Goal: Complete application form

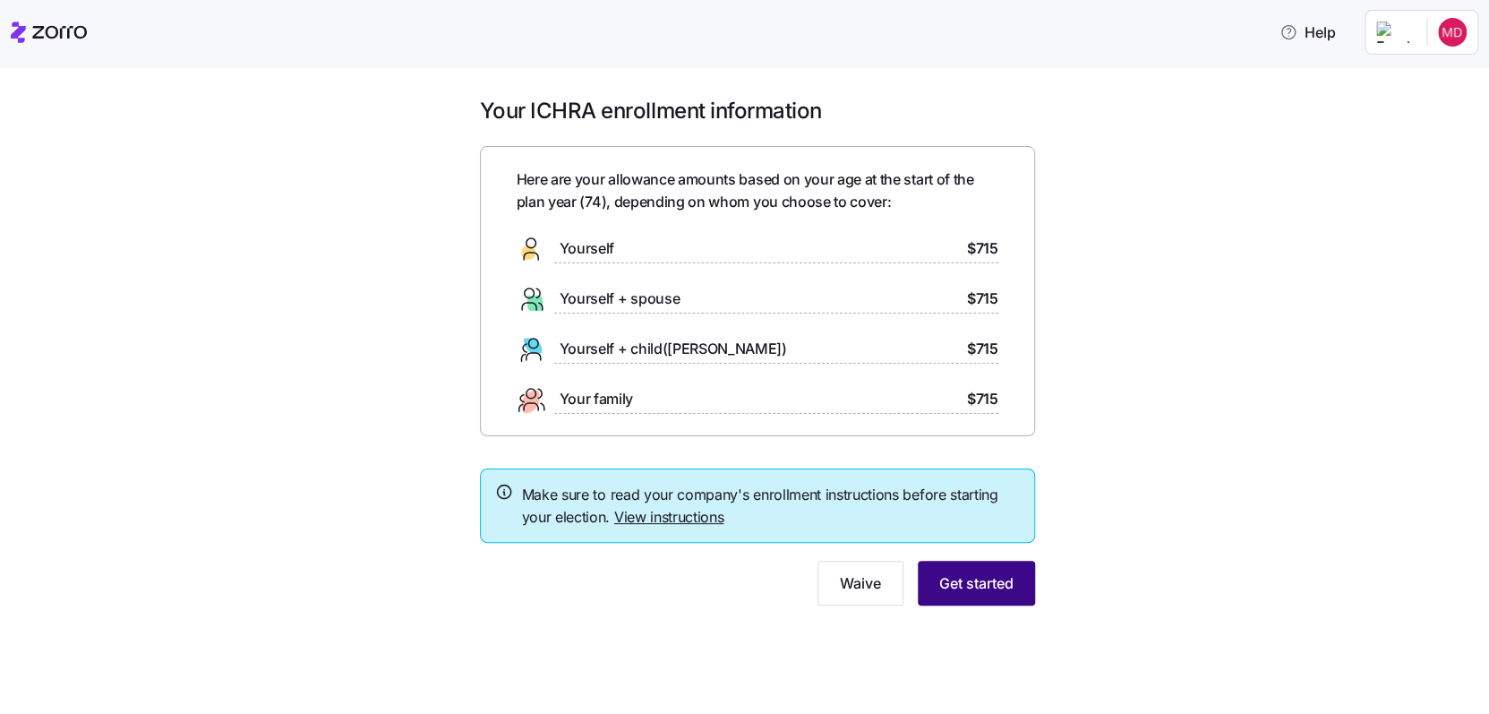
click at [974, 579] on span "Get started" at bounding box center [976, 582] width 74 height 21
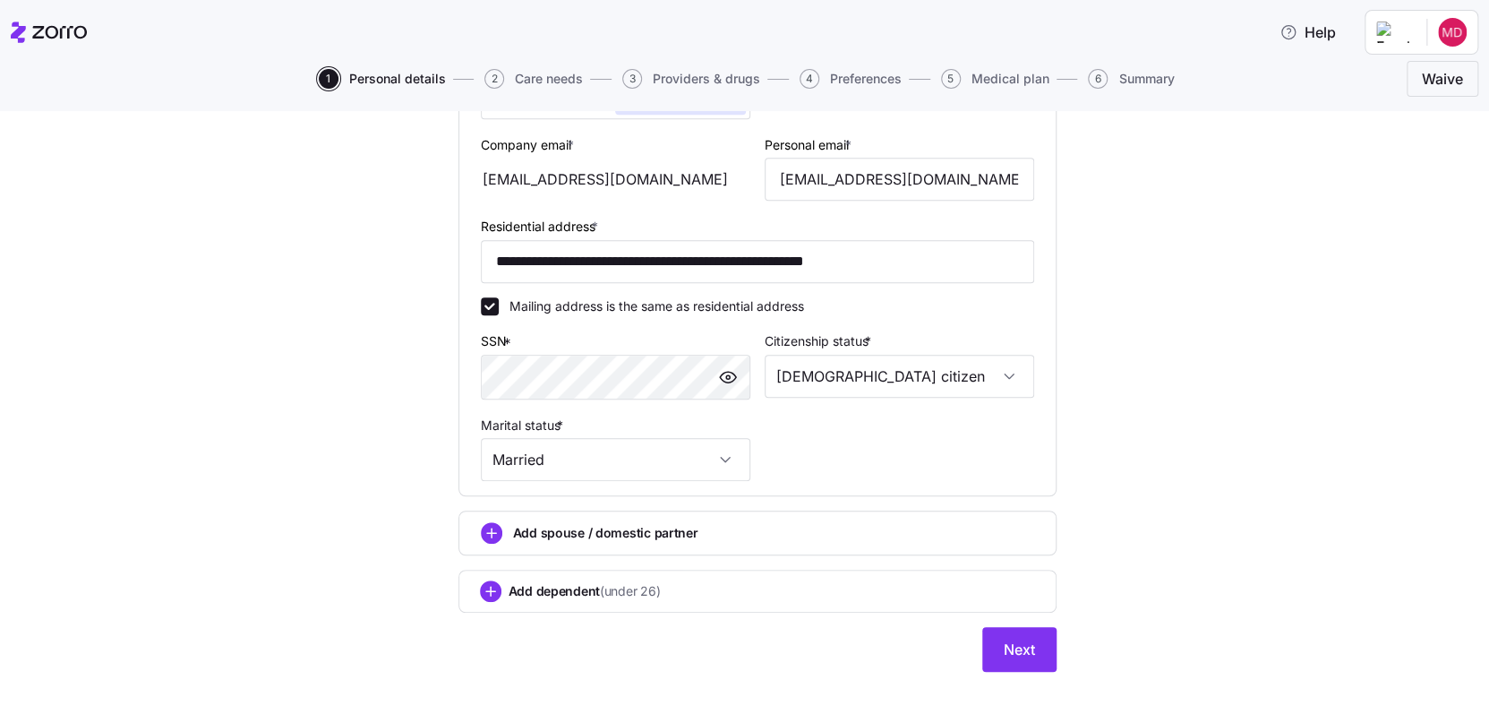
scroll to position [526, 0]
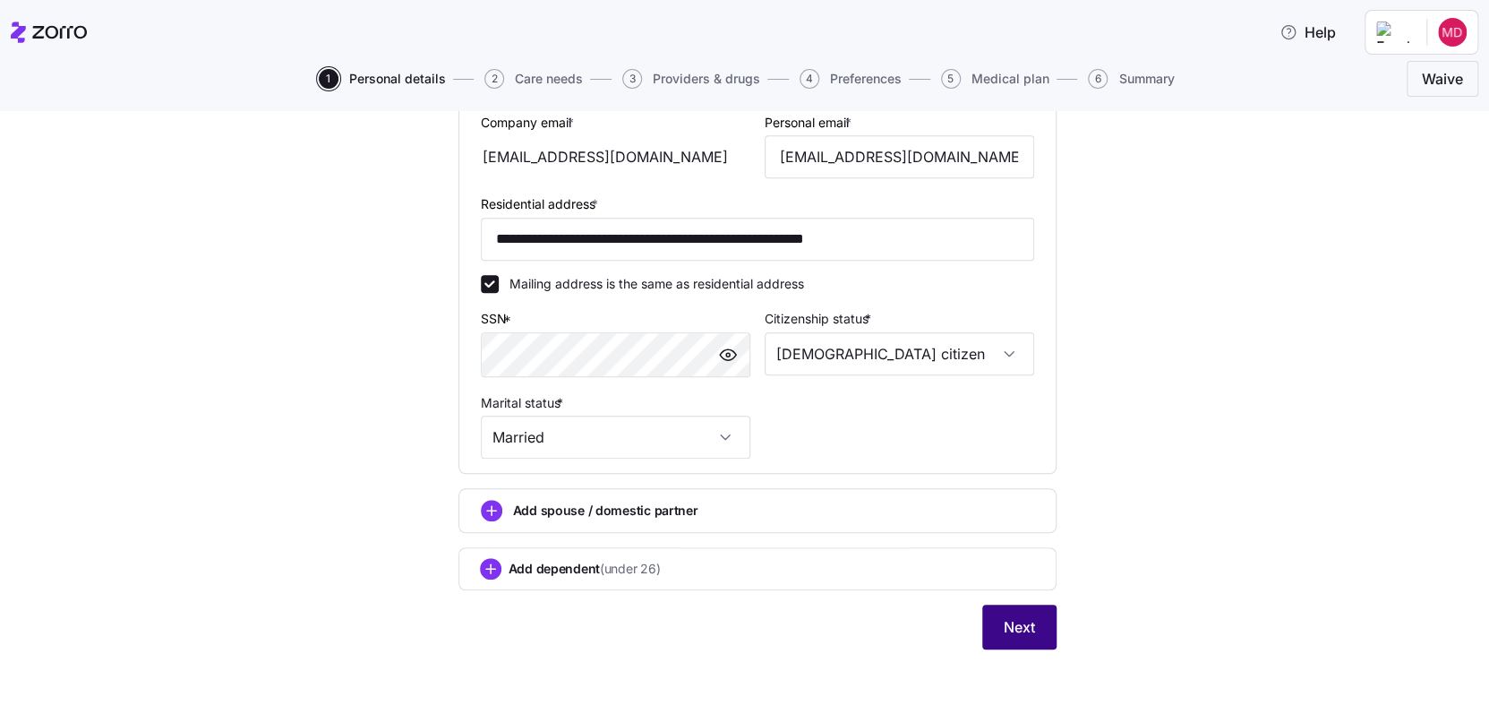
click at [1007, 629] on span "Next" at bounding box center [1019, 626] width 31 height 21
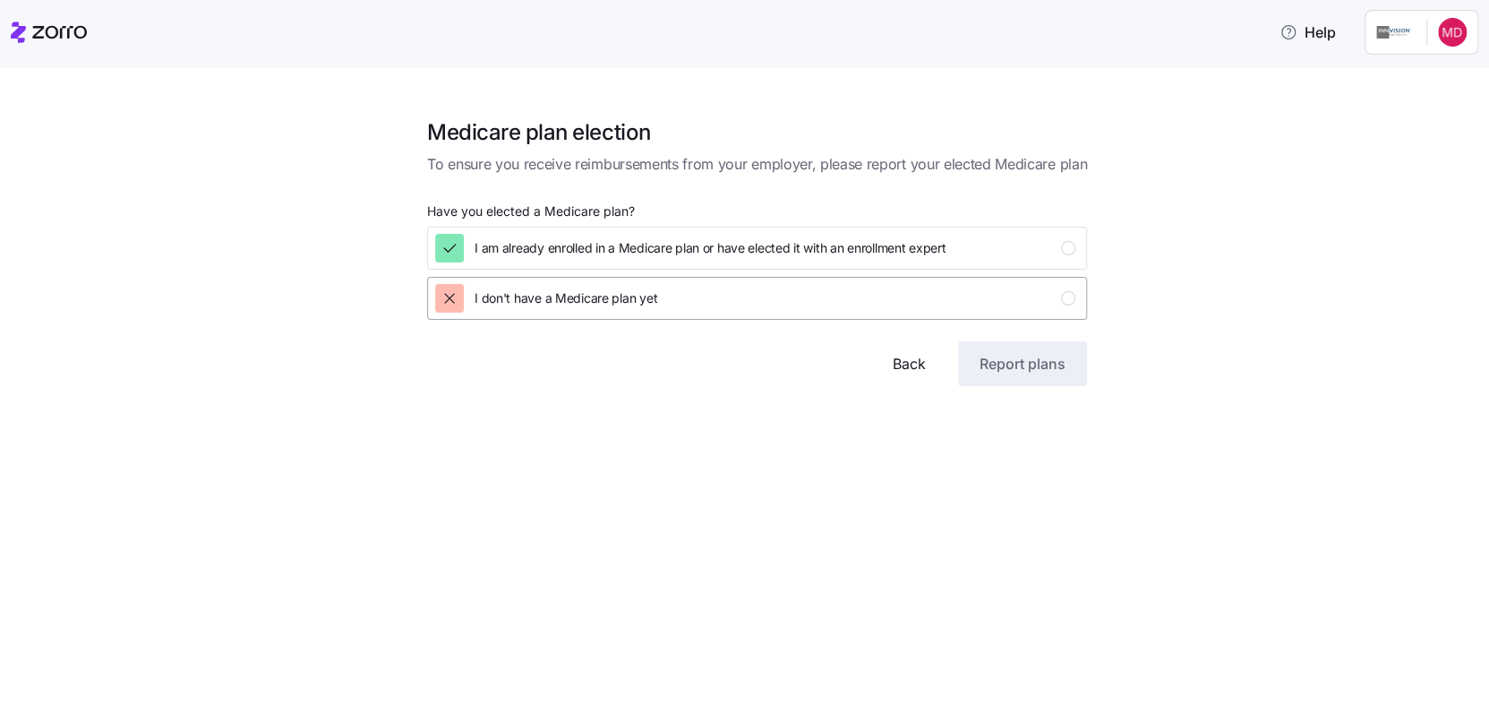
click at [449, 295] on icon "button" at bounding box center [450, 298] width 18 height 18
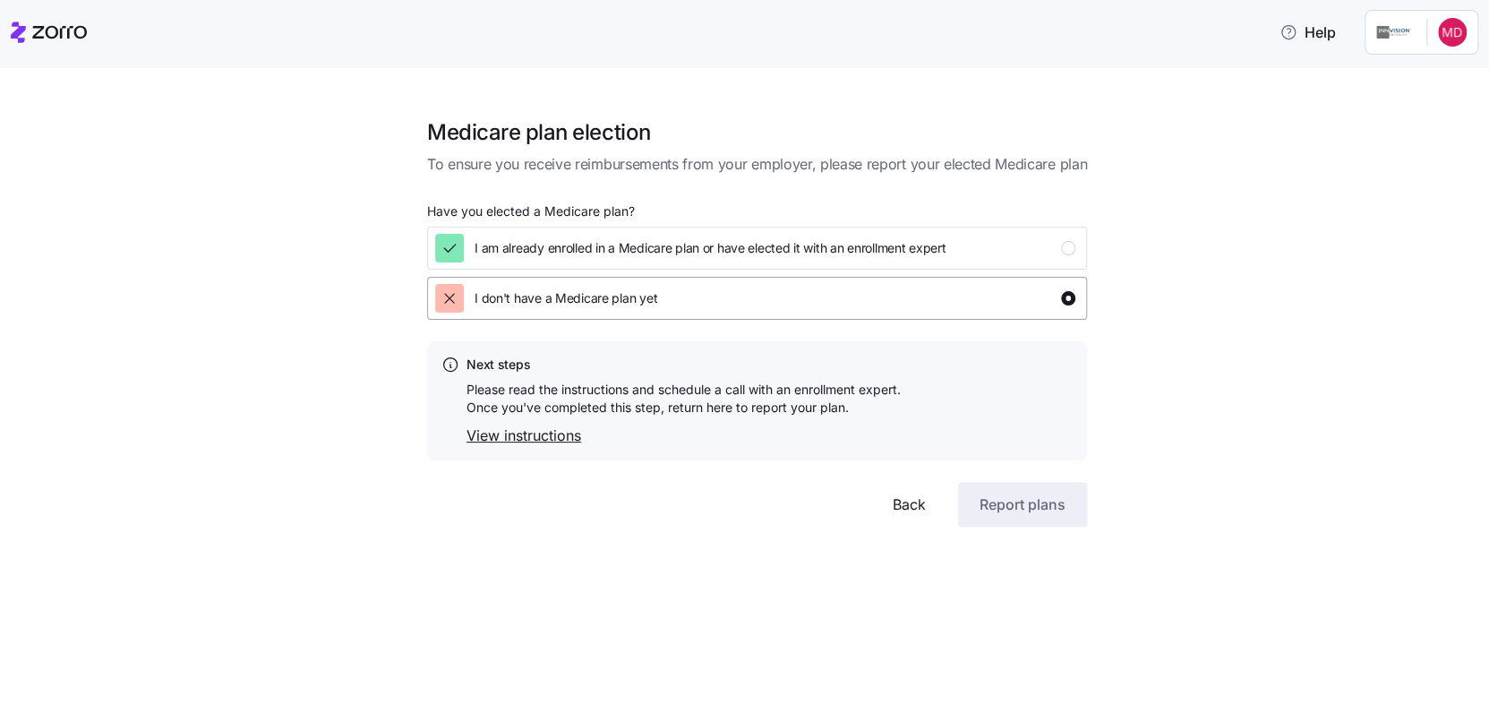
click at [1067, 295] on div "button" at bounding box center [1068, 298] width 14 height 14
click at [560, 438] on link "View instructions" at bounding box center [683, 435] width 434 height 22
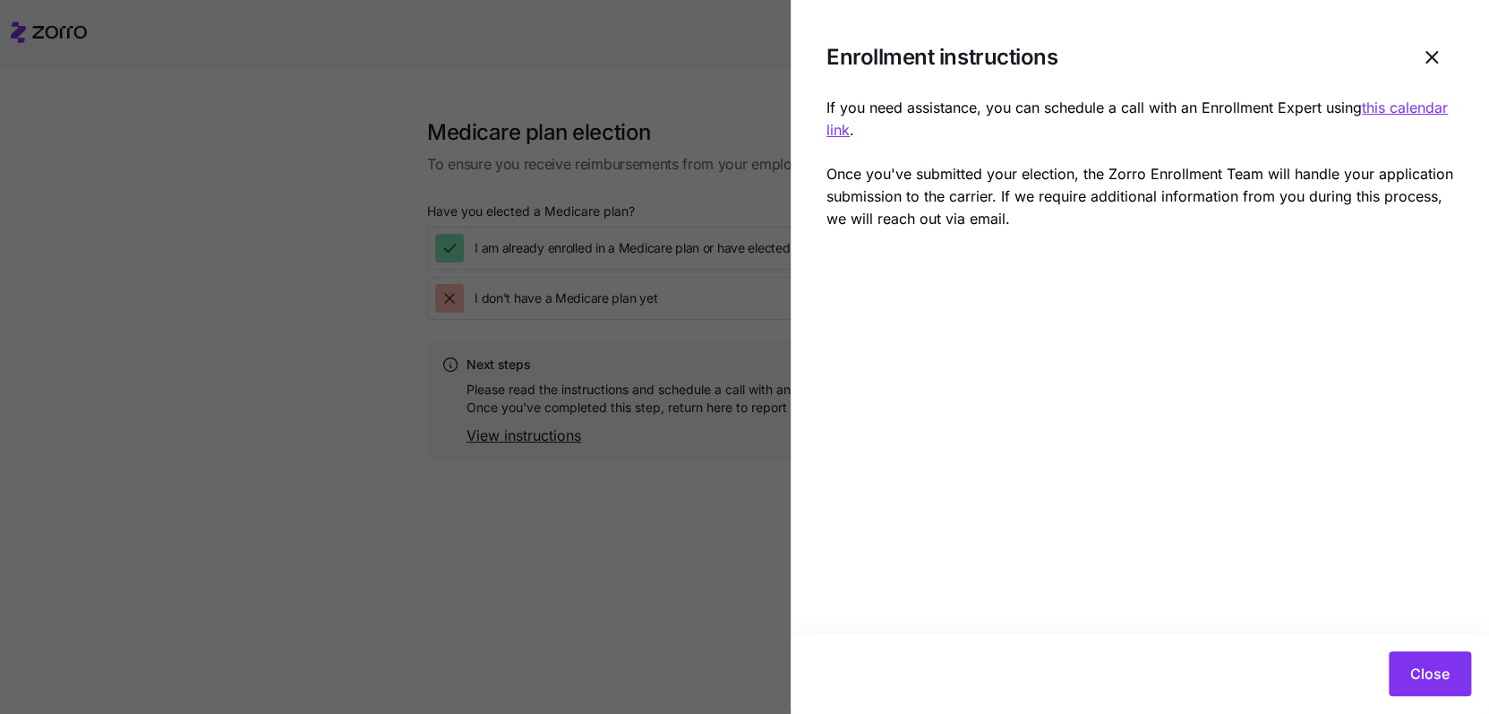
click at [847, 131] on u "this calendar link" at bounding box center [1136, 118] width 621 height 40
